Goal: Navigation & Orientation: Find specific page/section

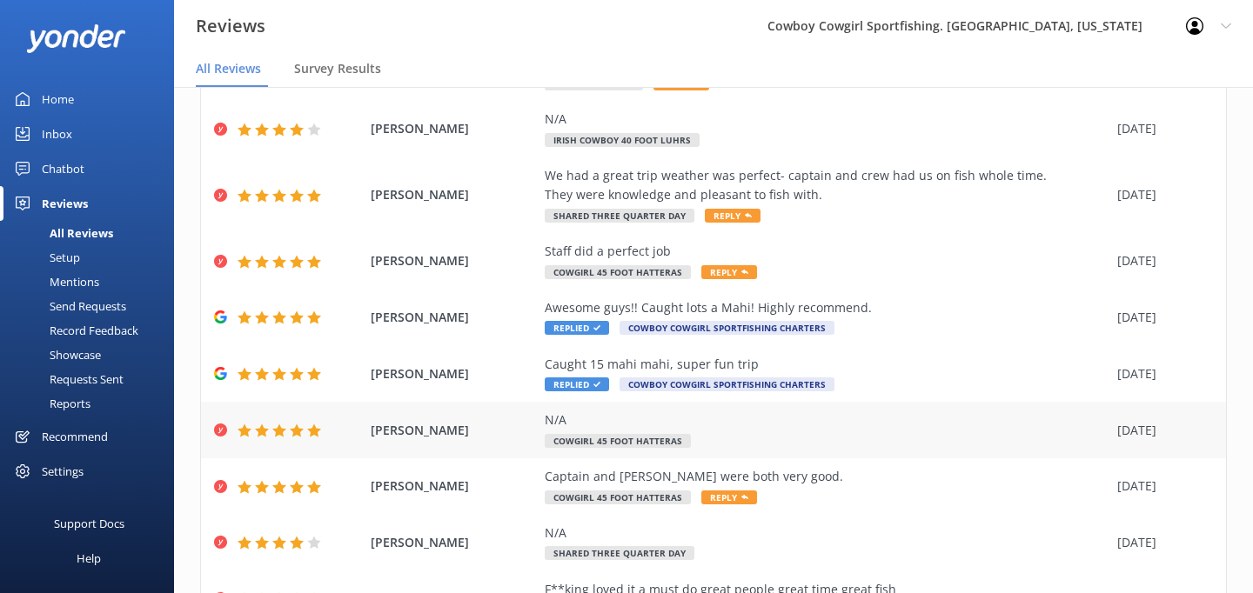
scroll to position [173, 0]
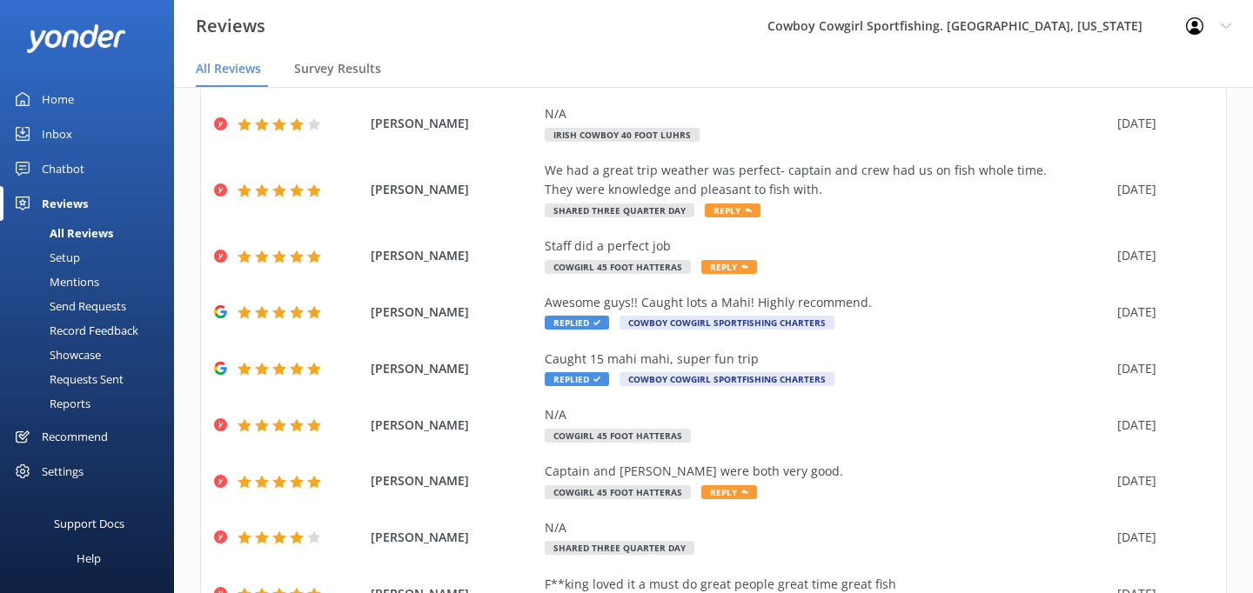
click at [76, 304] on div "Send Requests" at bounding box center [68, 306] width 116 height 24
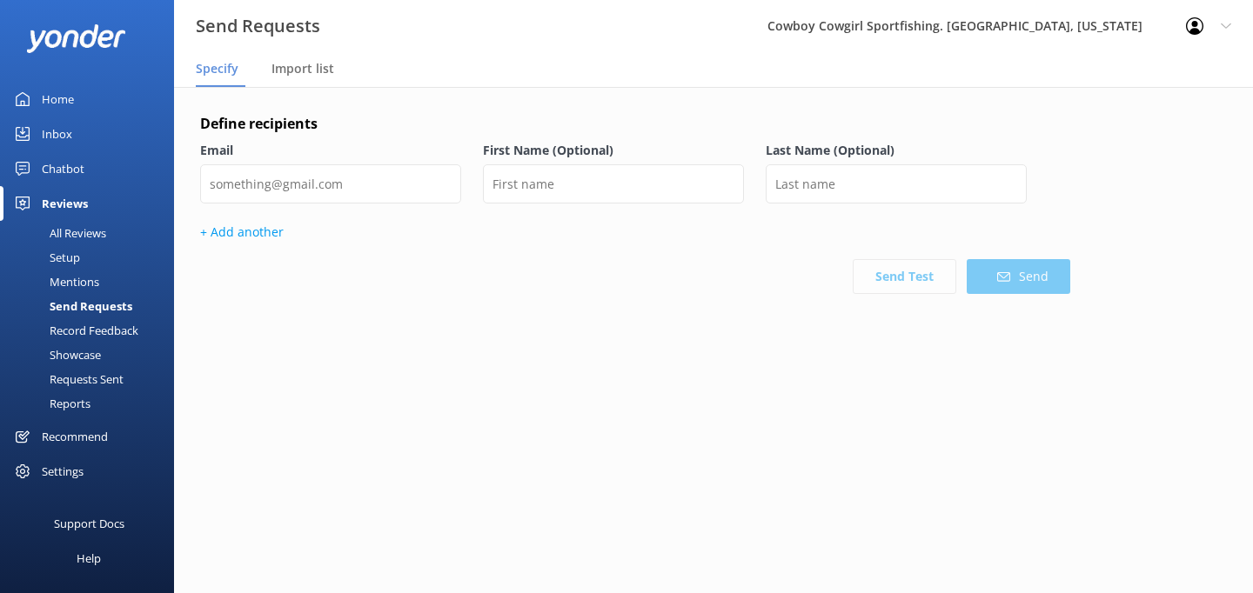
click at [61, 233] on div "All Reviews" at bounding box center [58, 233] width 96 height 24
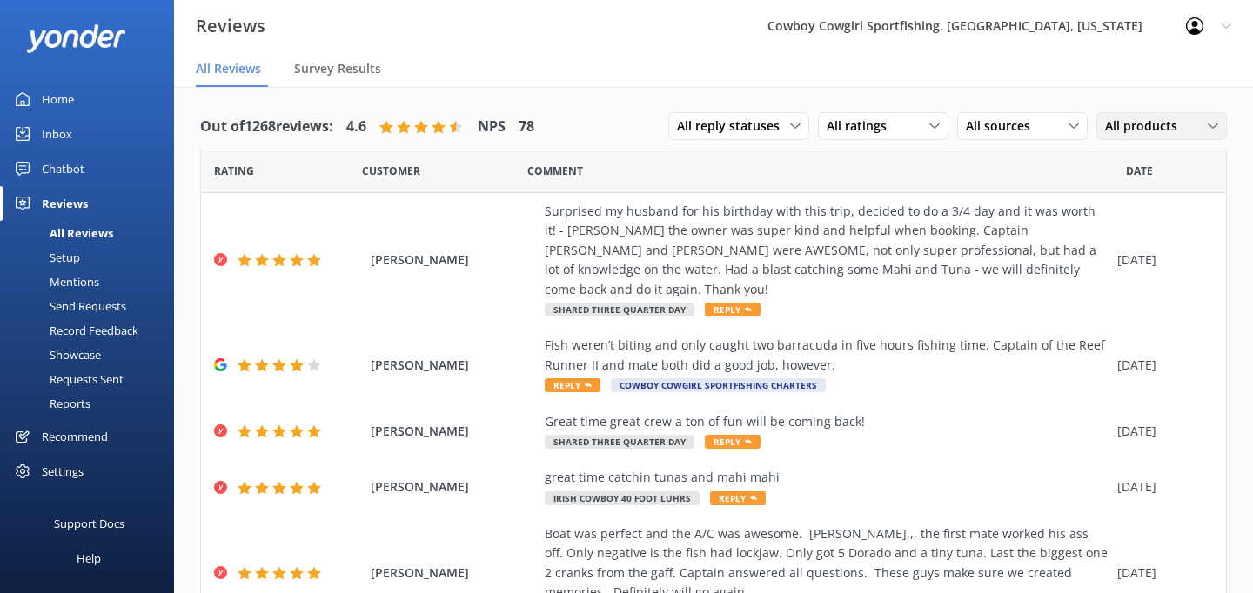
click at [1199, 124] on div "All products" at bounding box center [1161, 126] width 122 height 19
click at [356, 71] on span "Survey Results" at bounding box center [337, 68] width 87 height 17
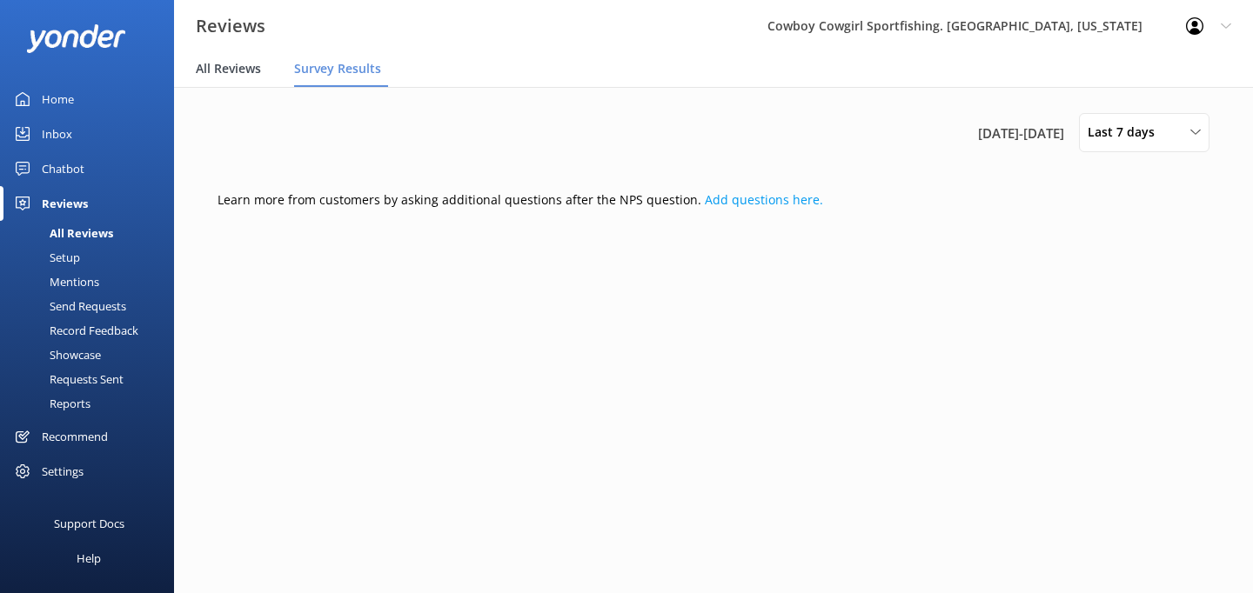
click at [253, 70] on span "All Reviews" at bounding box center [228, 68] width 65 height 17
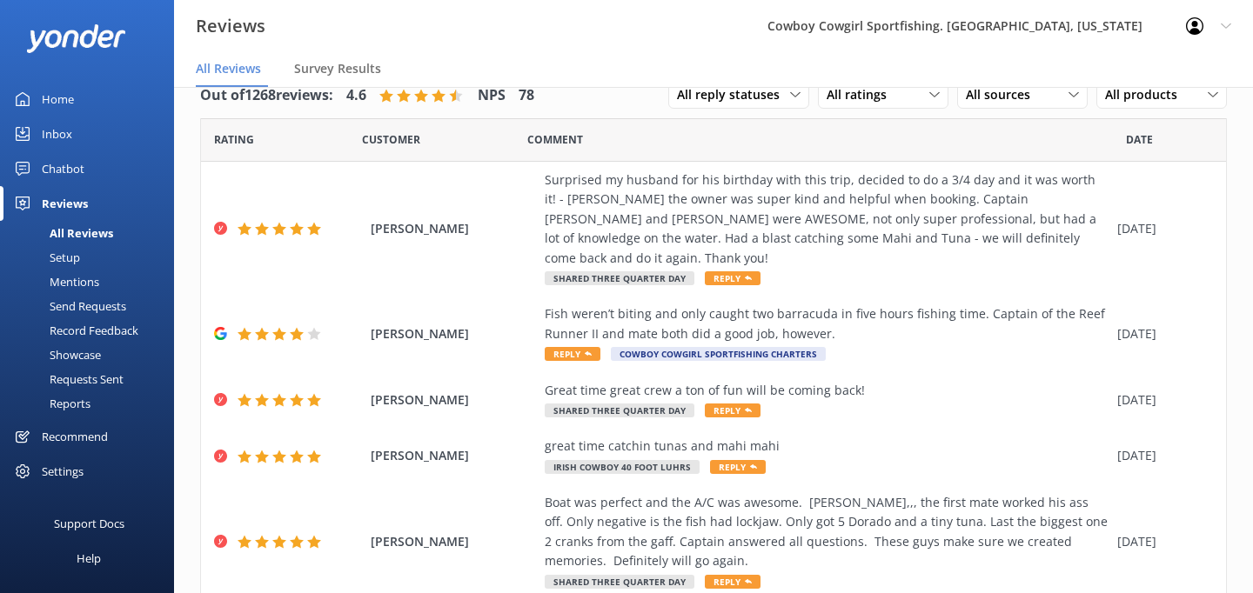
scroll to position [35, 0]
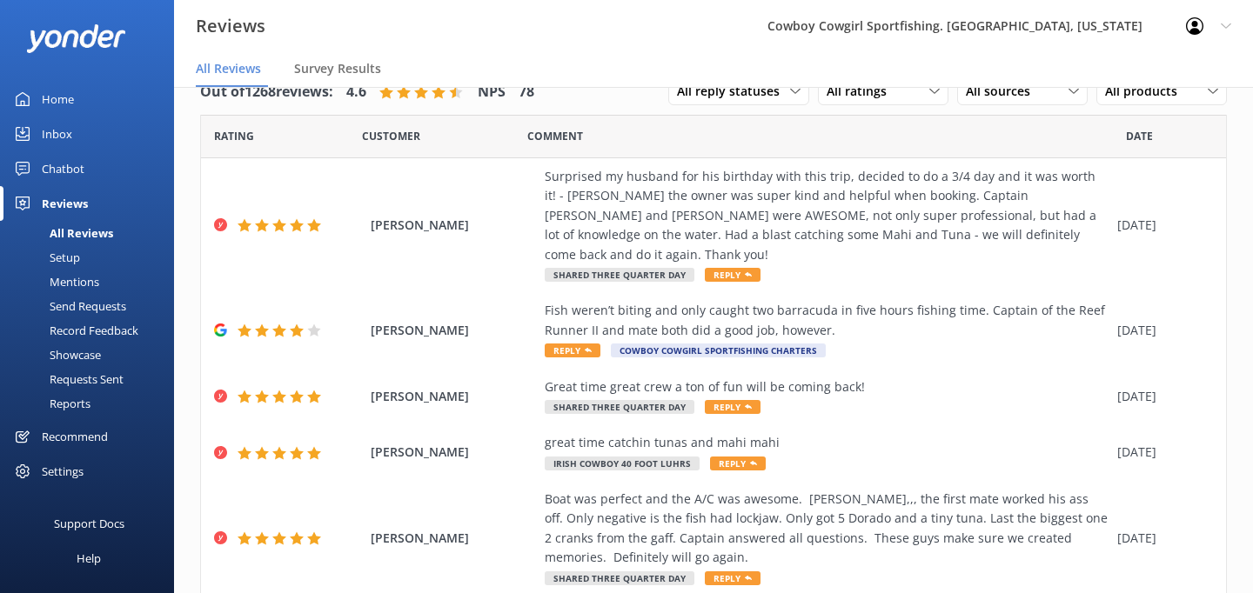
click at [58, 403] on div "Reports" at bounding box center [50, 403] width 80 height 24
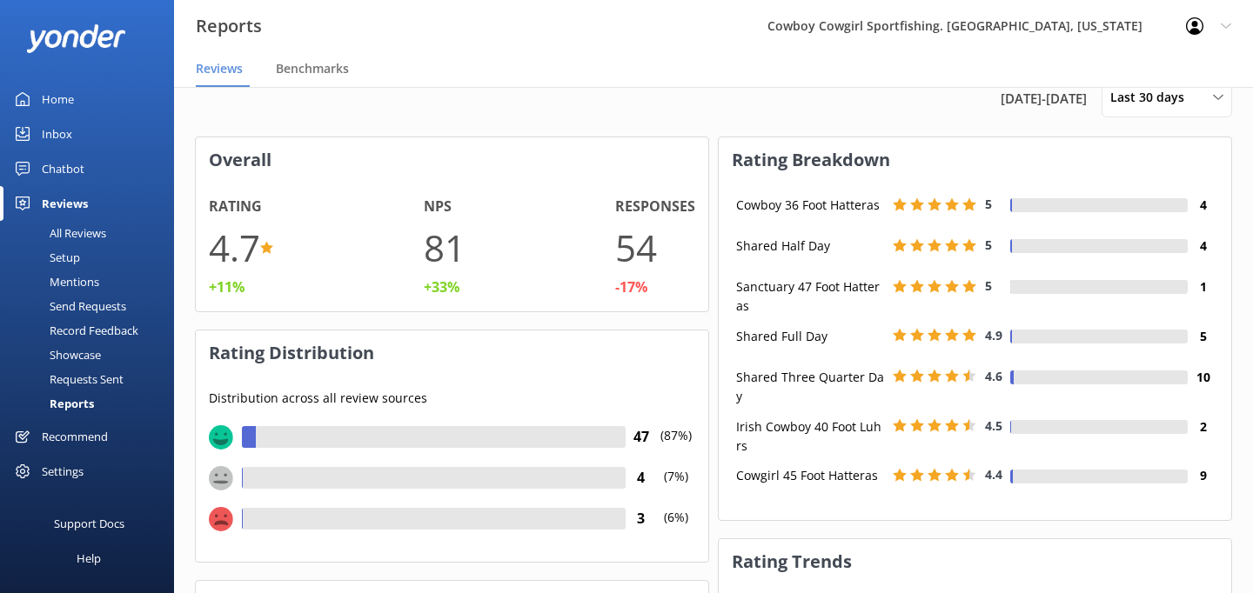
scroll to position [187, 512]
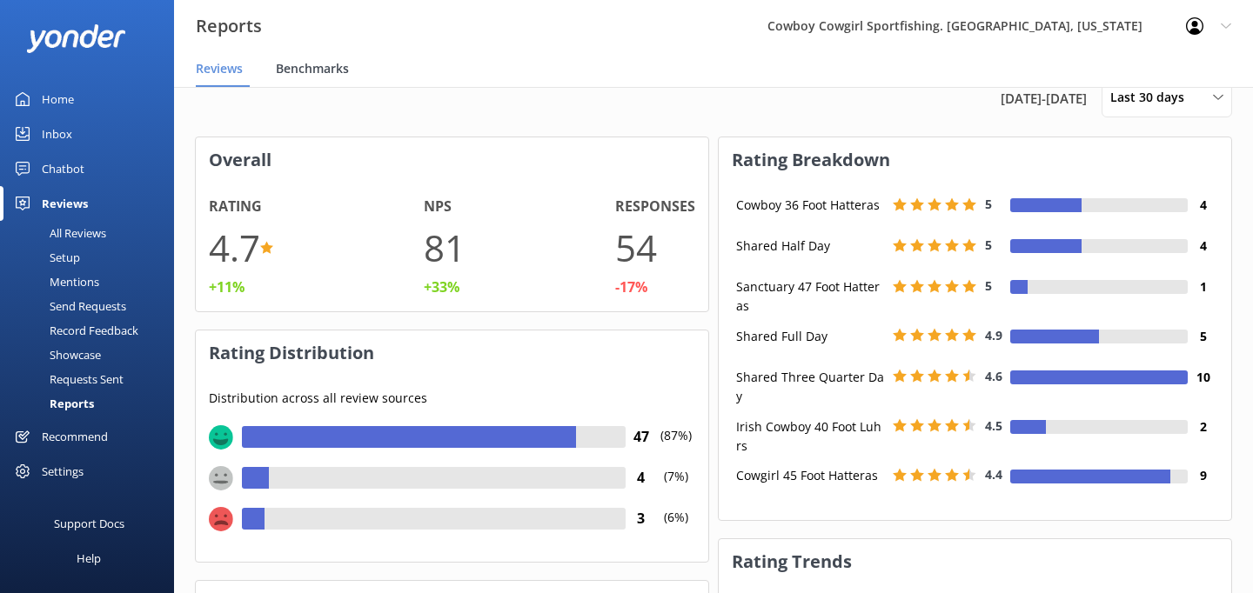
click at [306, 65] on span "Benchmarks" at bounding box center [312, 68] width 73 height 17
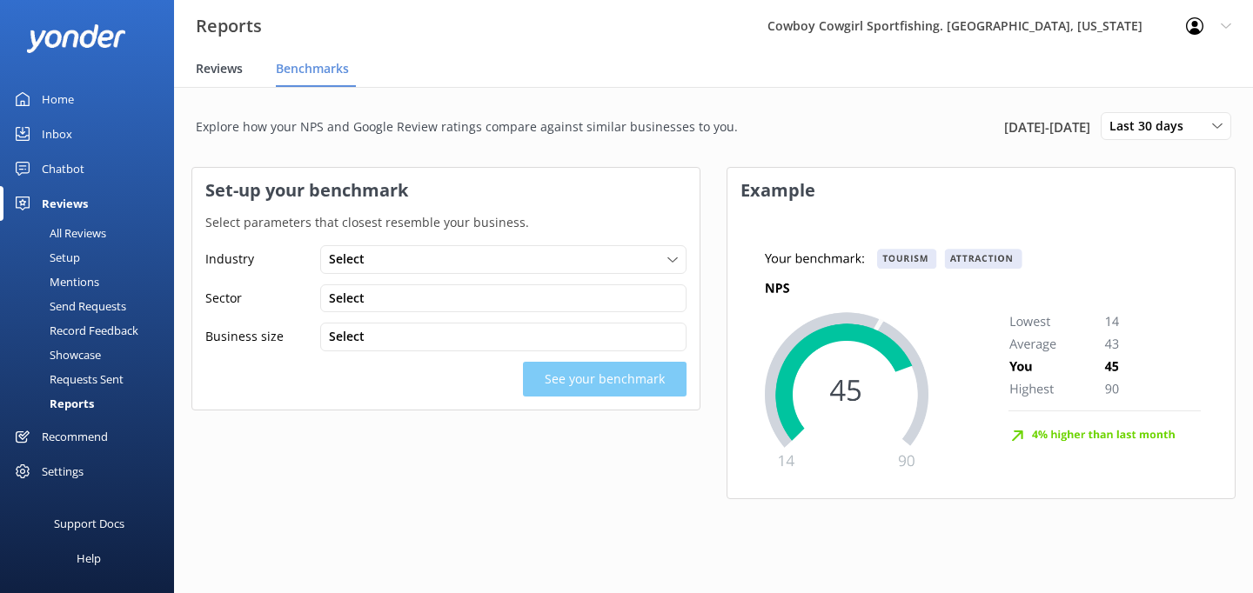
click at [210, 77] on div "Reviews" at bounding box center [223, 69] width 54 height 35
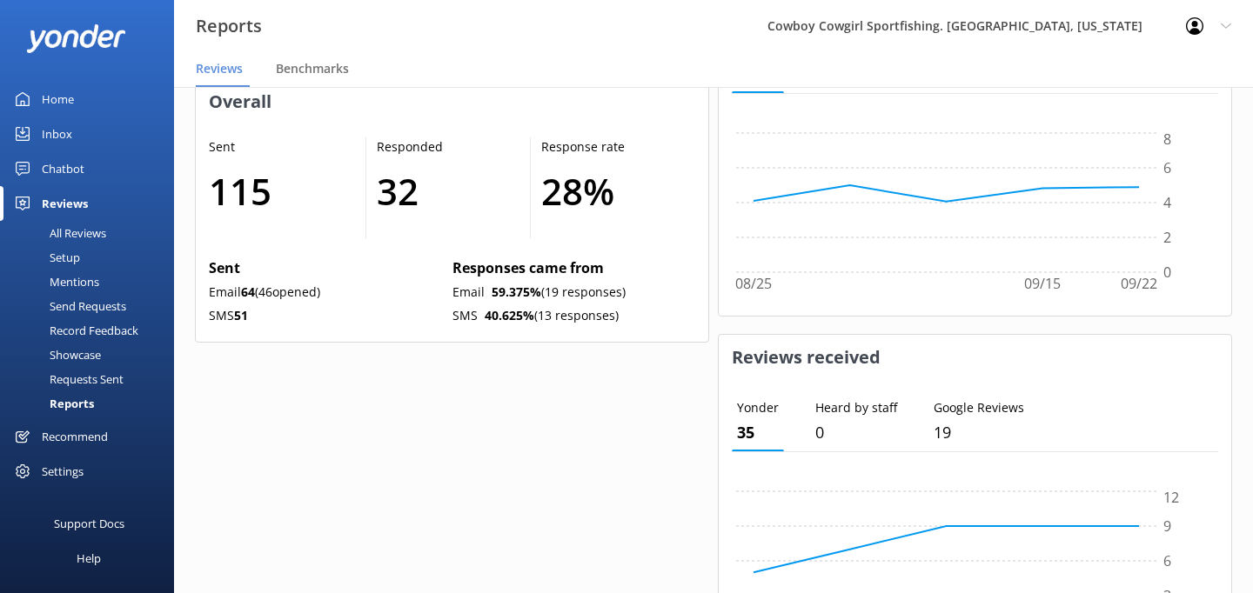
scroll to position [889, 0]
